Goal: Task Accomplishment & Management: Manage account settings

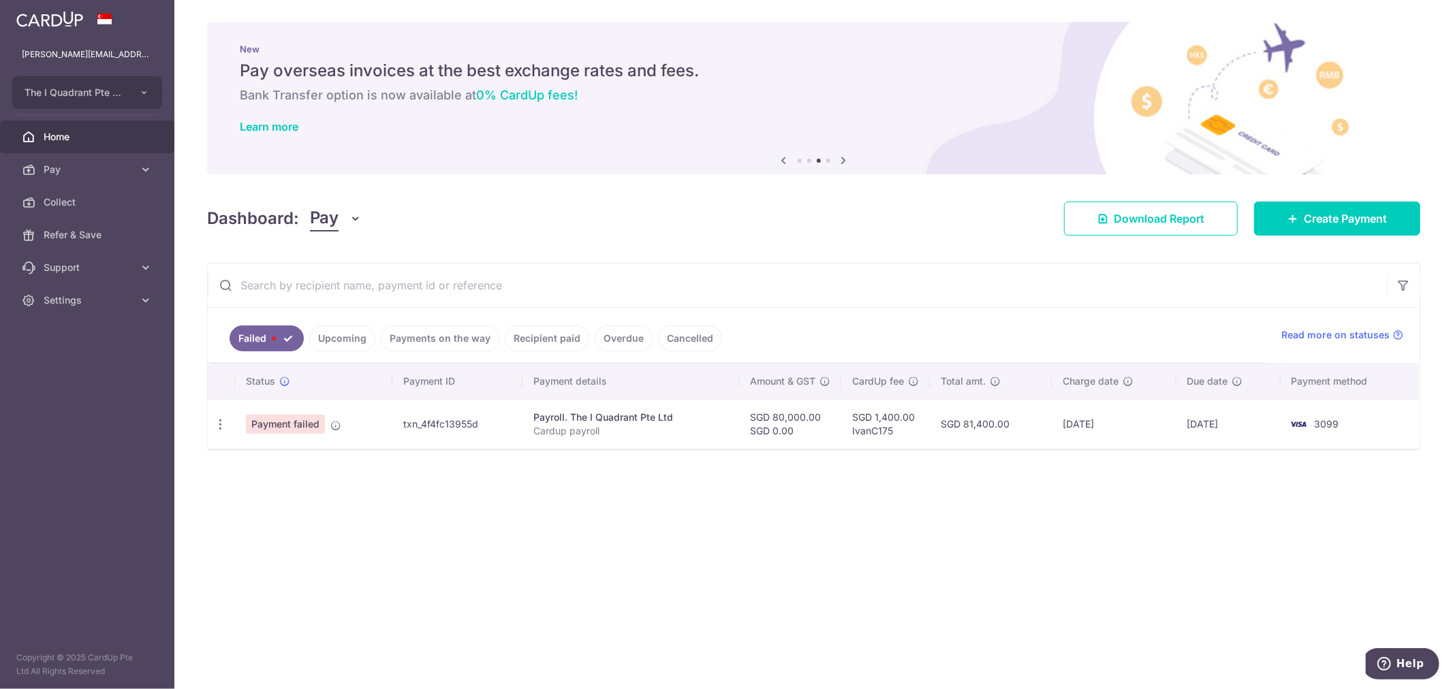
click at [77, 320] on aside "[PERSON_NAME][EMAIL_ADDRESS][DOMAIN_NAME] The I Quadrant Pte Ltd Add new compan…" at bounding box center [87, 344] width 174 height 689
click at [78, 316] on aside "reenie@theiquadrant.com The I Quadrant Pte Ltd Add new company The I Quadrant P…" at bounding box center [87, 344] width 174 height 689
click at [82, 298] on span "Settings" at bounding box center [89, 301] width 90 height 14
click at [69, 370] on span "Logout" at bounding box center [89, 366] width 90 height 14
